Goal: Book appointment/travel/reservation

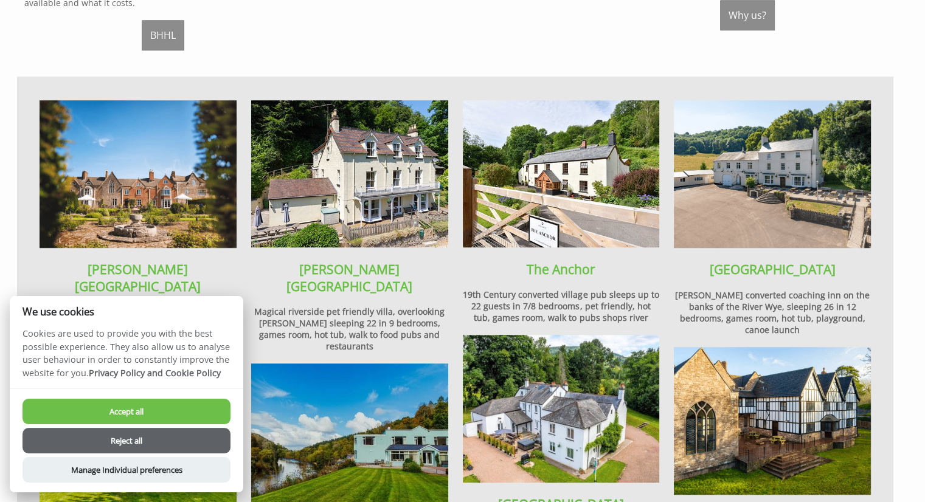
scroll to position [782, 0]
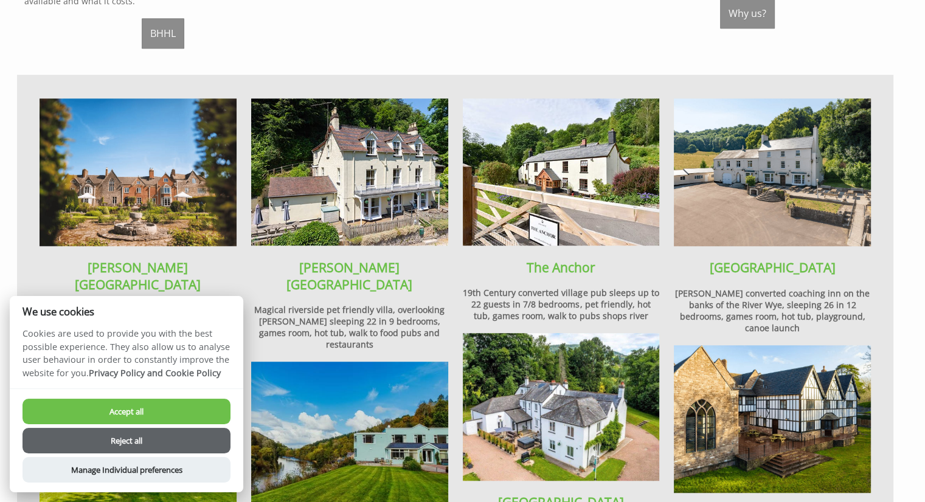
click at [129, 412] on button "Accept all" at bounding box center [126, 412] width 208 height 26
checkbox input "true"
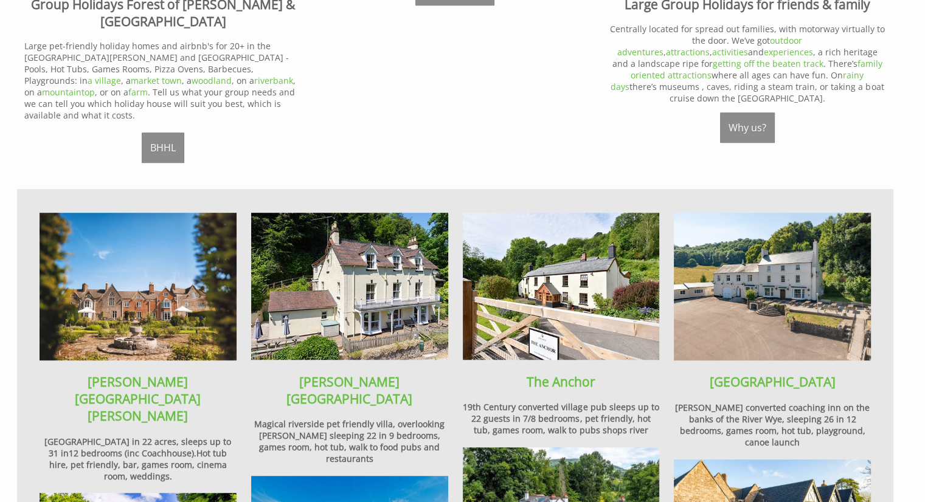
scroll to position [691, 0]
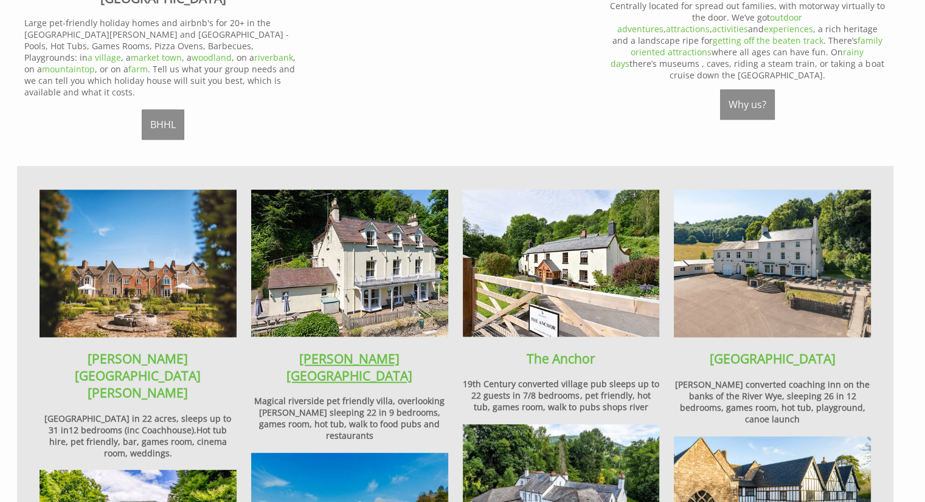
click at [351, 350] on link "[PERSON_NAME][GEOGRAPHIC_DATA]" at bounding box center [349, 367] width 126 height 34
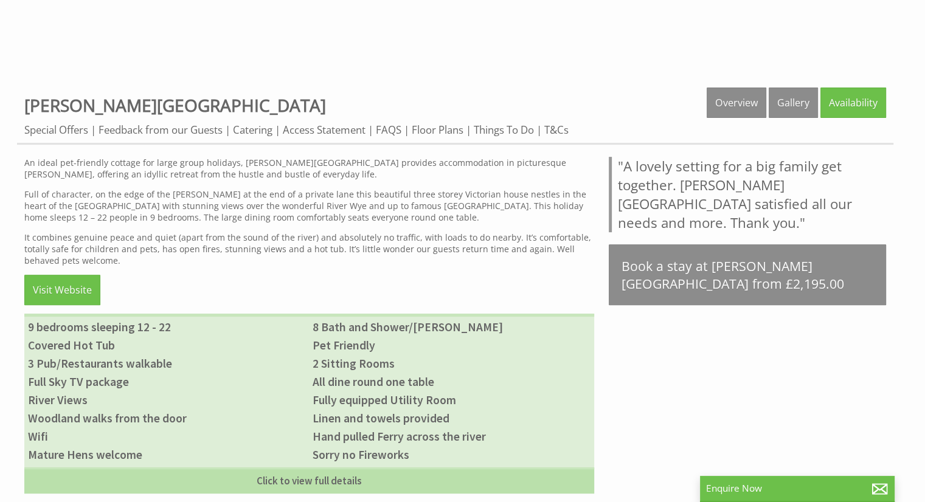
scroll to position [435, 0]
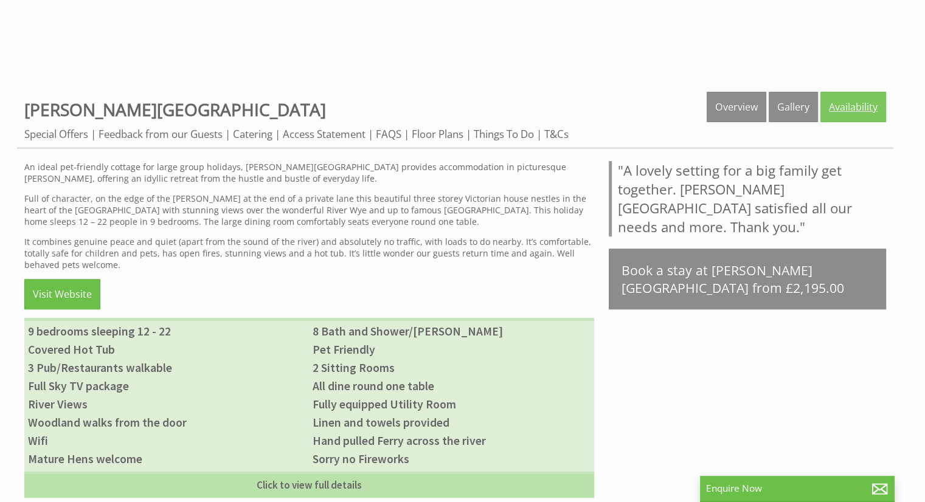
click at [854, 103] on link "Availability" at bounding box center [853, 107] width 66 height 30
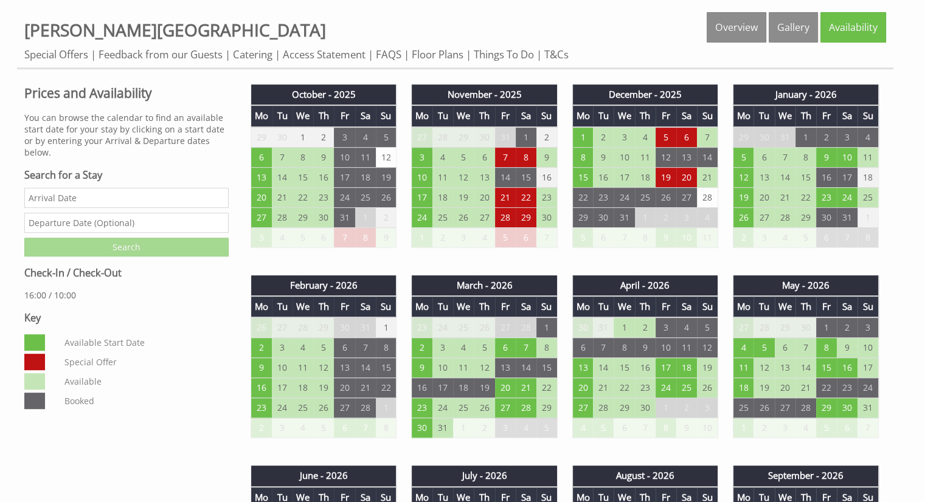
scroll to position [547, 0]
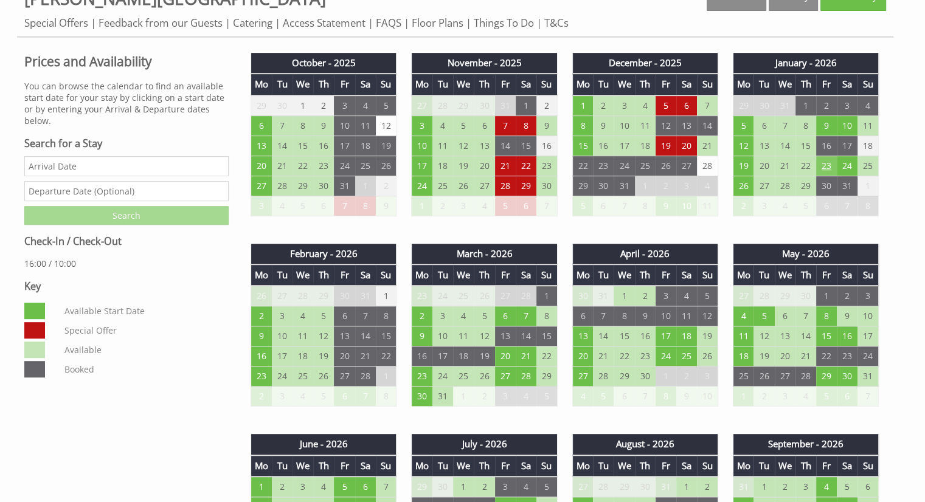
click at [824, 168] on td "23" at bounding box center [826, 166] width 21 height 20
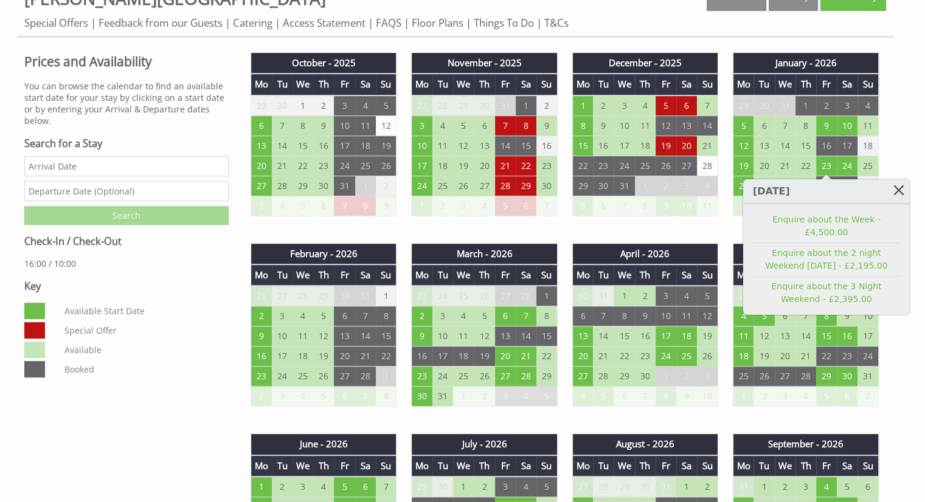
click at [907, 187] on link at bounding box center [898, 189] width 21 height 21
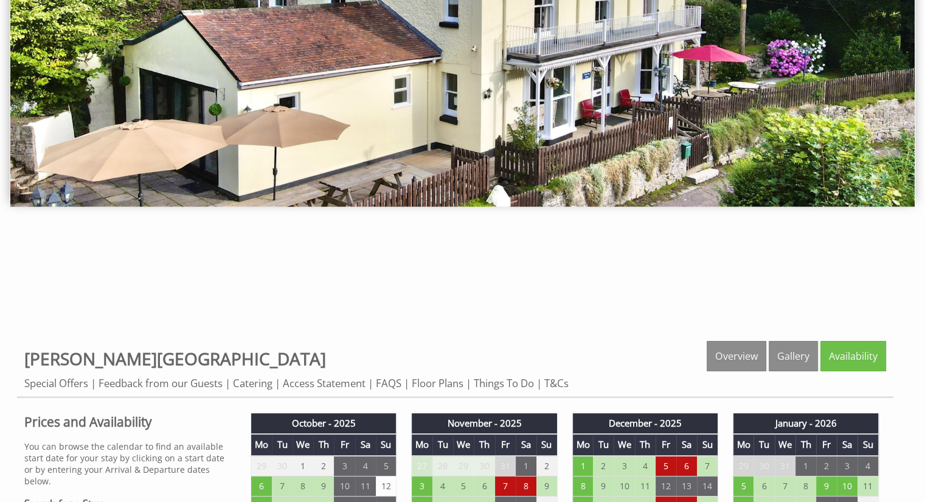
scroll to position [115, 0]
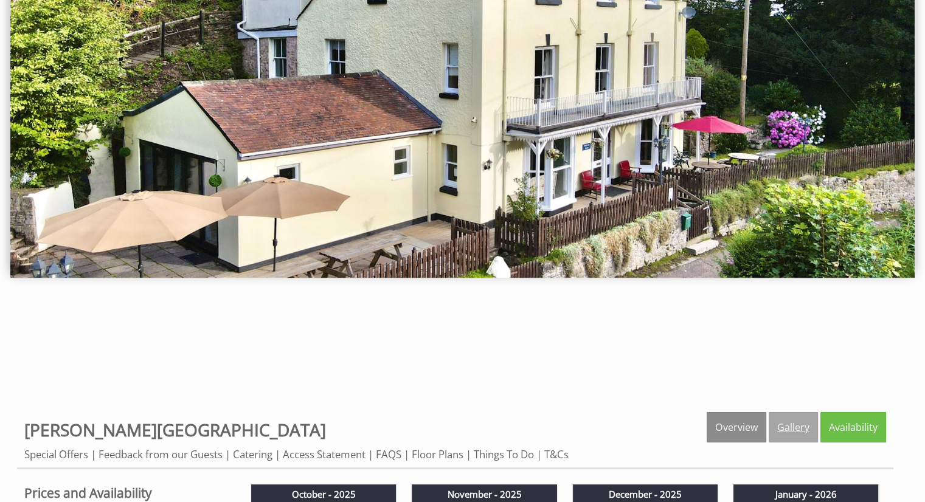
click at [787, 427] on link "Gallery" at bounding box center [793, 427] width 49 height 30
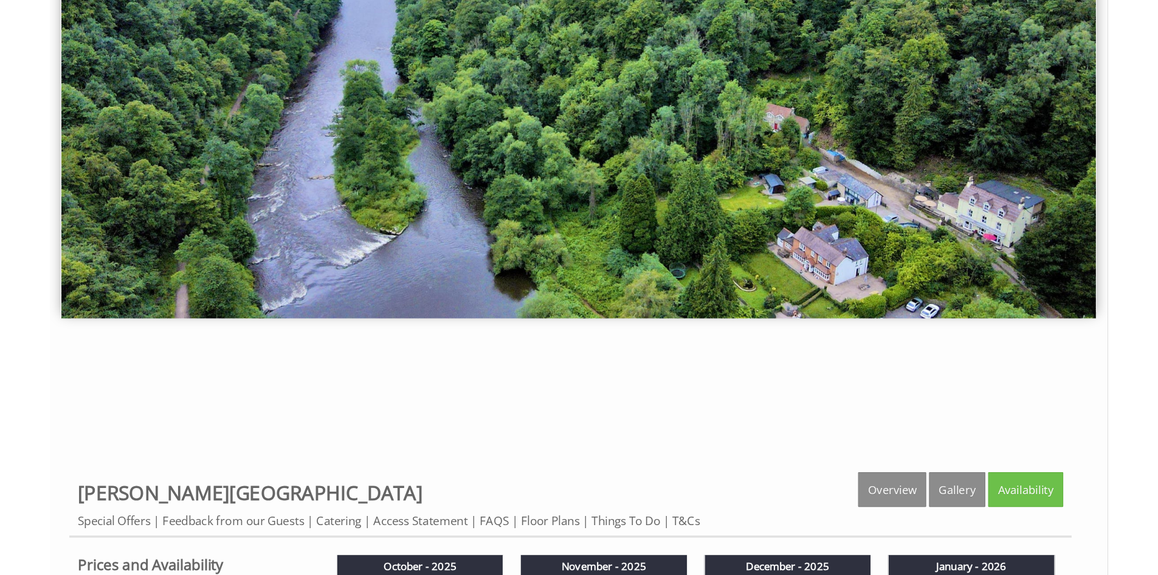
scroll to position [0, 0]
